Goal: Transaction & Acquisition: Obtain resource

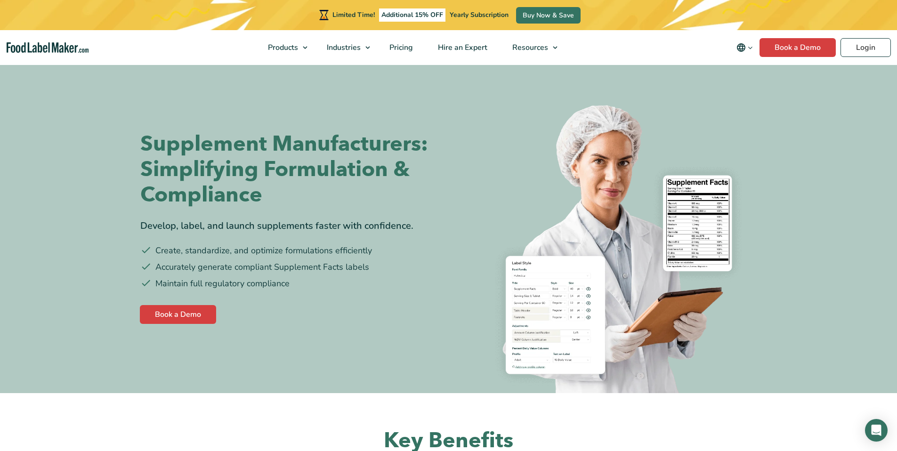
click at [635, 87] on div at bounding box center [606, 229] width 301 height 330
click at [147, 319] on link "Book a Demo" at bounding box center [178, 314] width 76 height 19
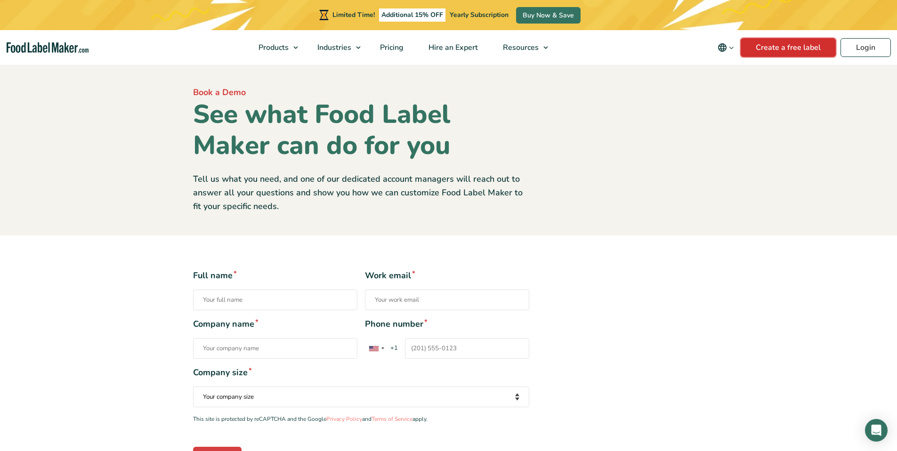
click at [826, 52] on link "Create a free label" at bounding box center [788, 47] width 95 height 19
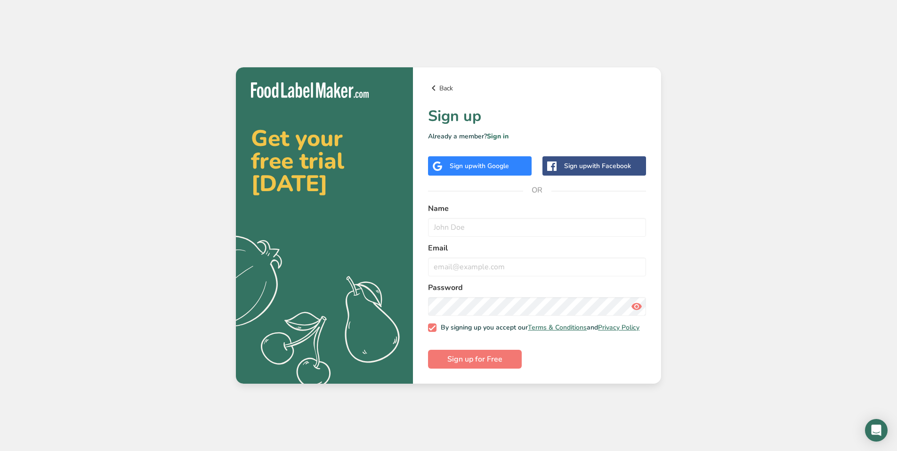
click at [560, 88] on link "Back" at bounding box center [537, 87] width 218 height 11
